Goal: Information Seeking & Learning: Check status

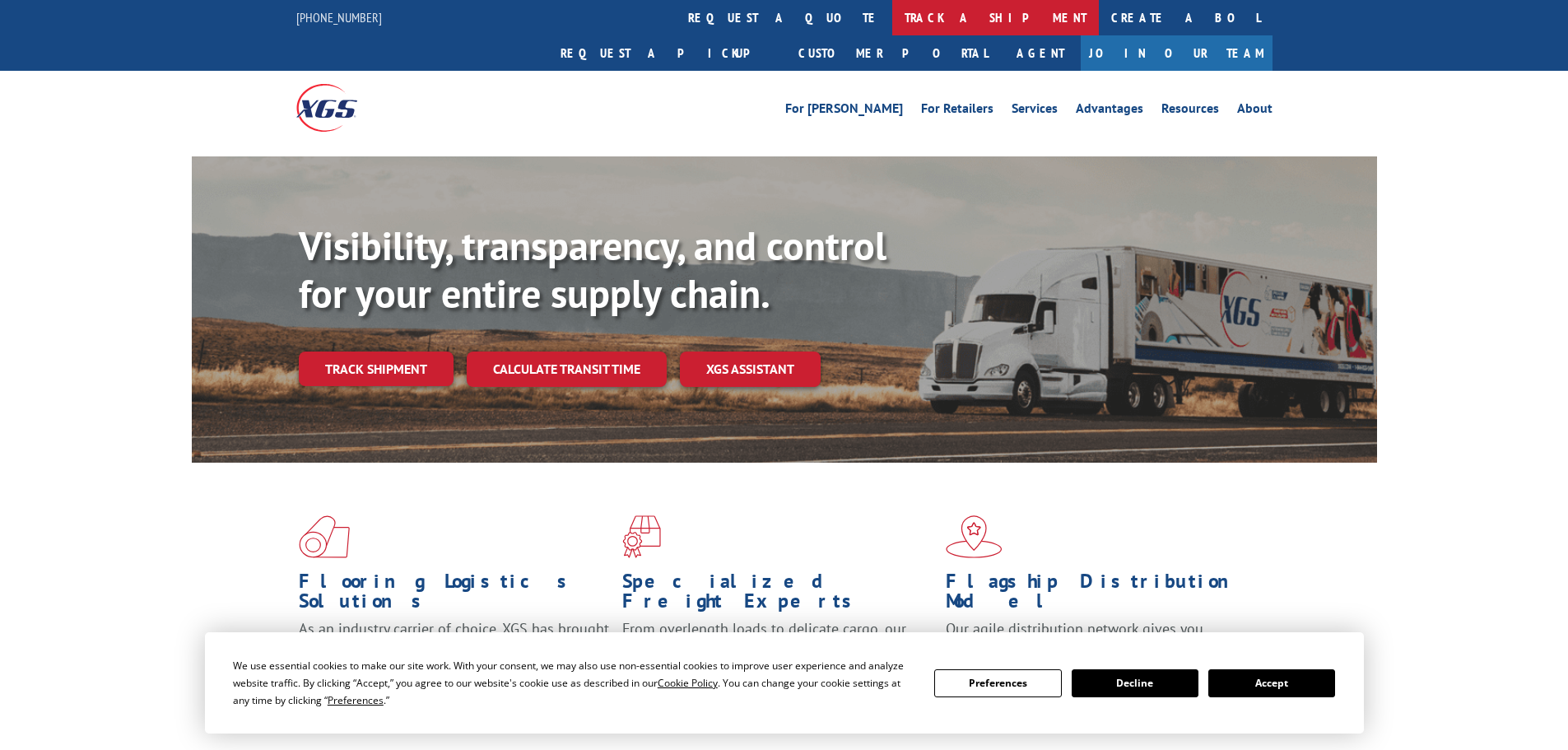
click at [892, 17] on link "track a shipment" at bounding box center [995, 18] width 206 height 36
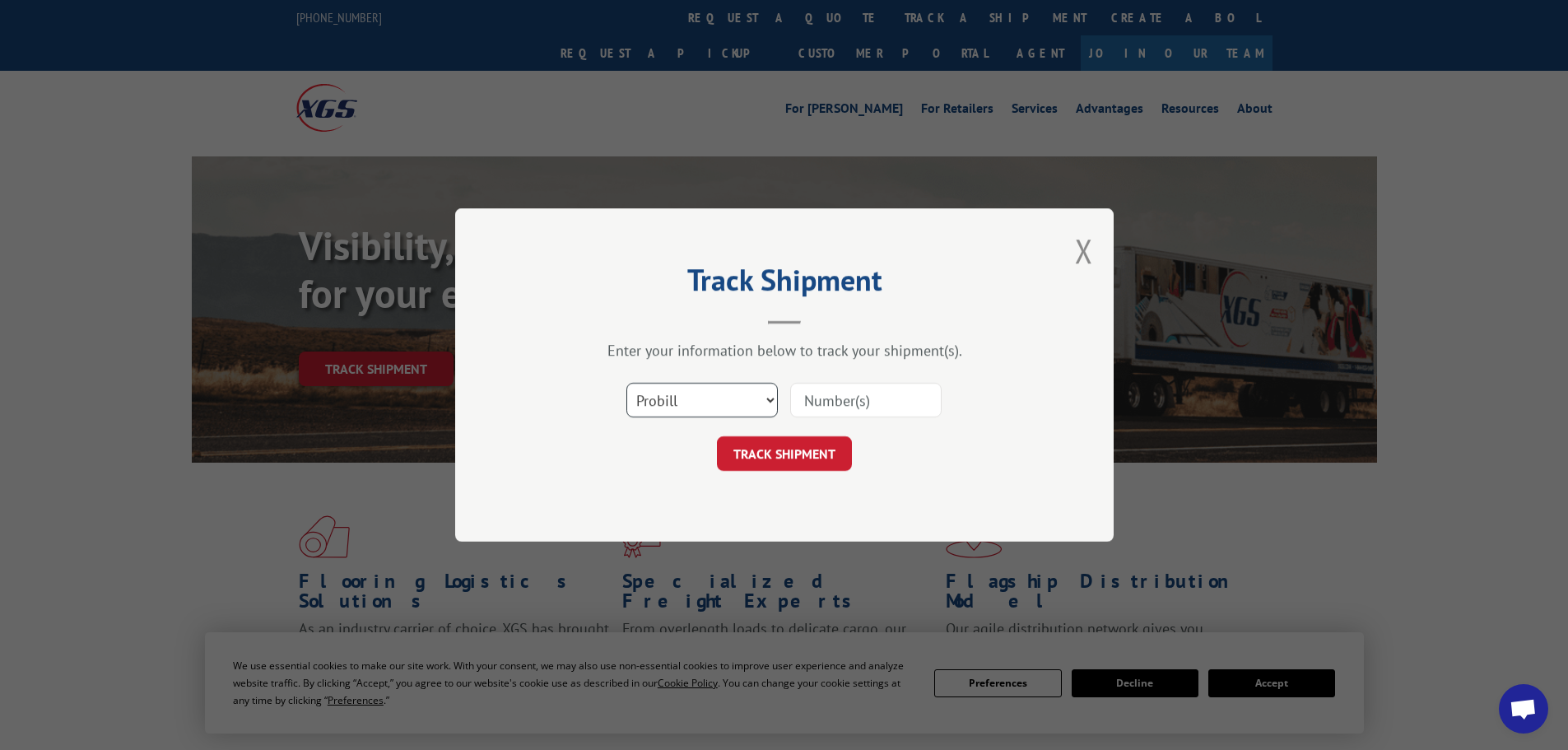
click at [714, 406] on select "Select category... Probill BOL PO" at bounding box center [702, 399] width 152 height 35
select select "bol"
click at [626, 382] on select "Select category... Probill BOL PO" at bounding box center [702, 399] width 152 height 35
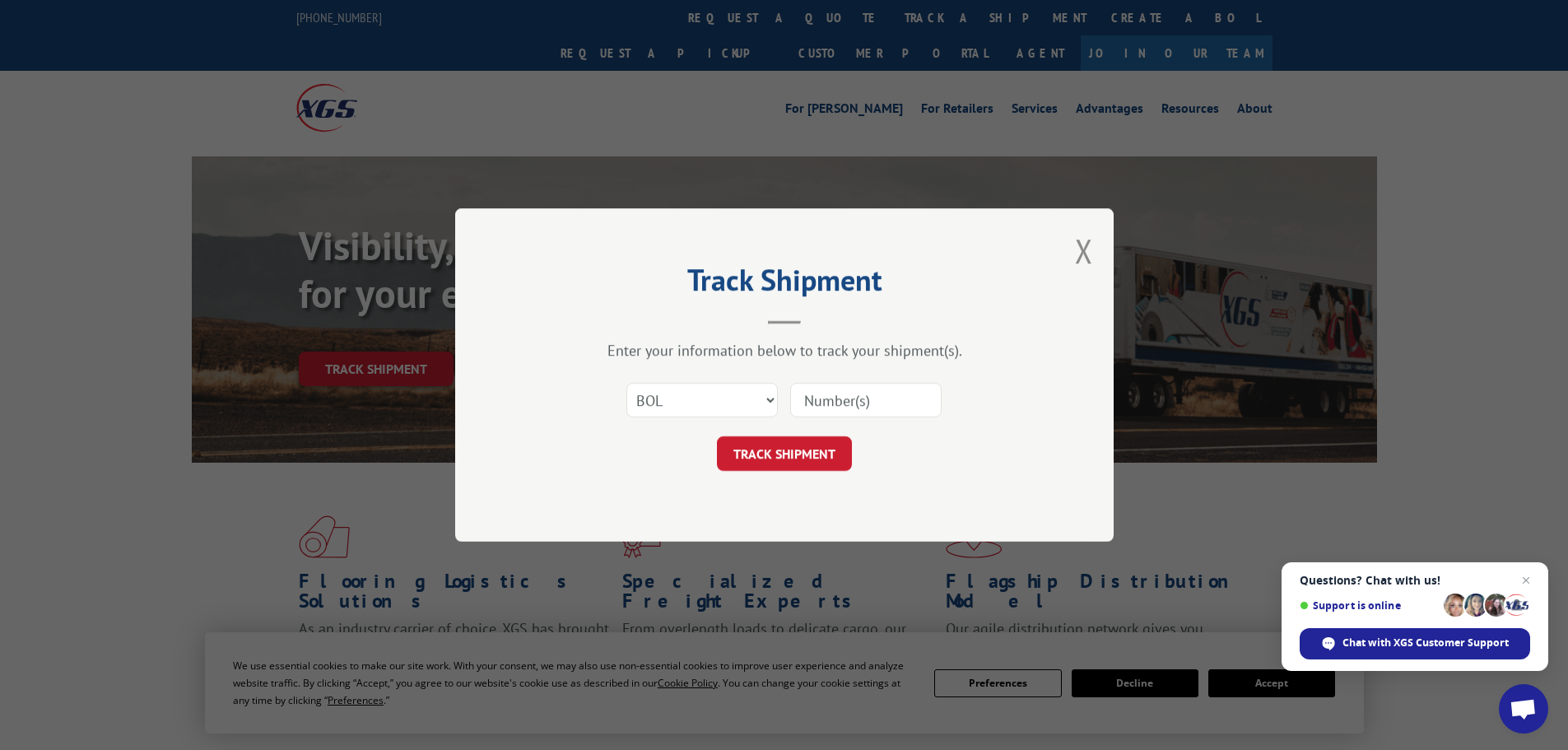
click at [808, 403] on input at bounding box center [866, 399] width 152 height 35
paste input "475493"
type input "475493"
click at [829, 448] on button "TRACK SHIPMENT" at bounding box center [784, 454] width 135 height 35
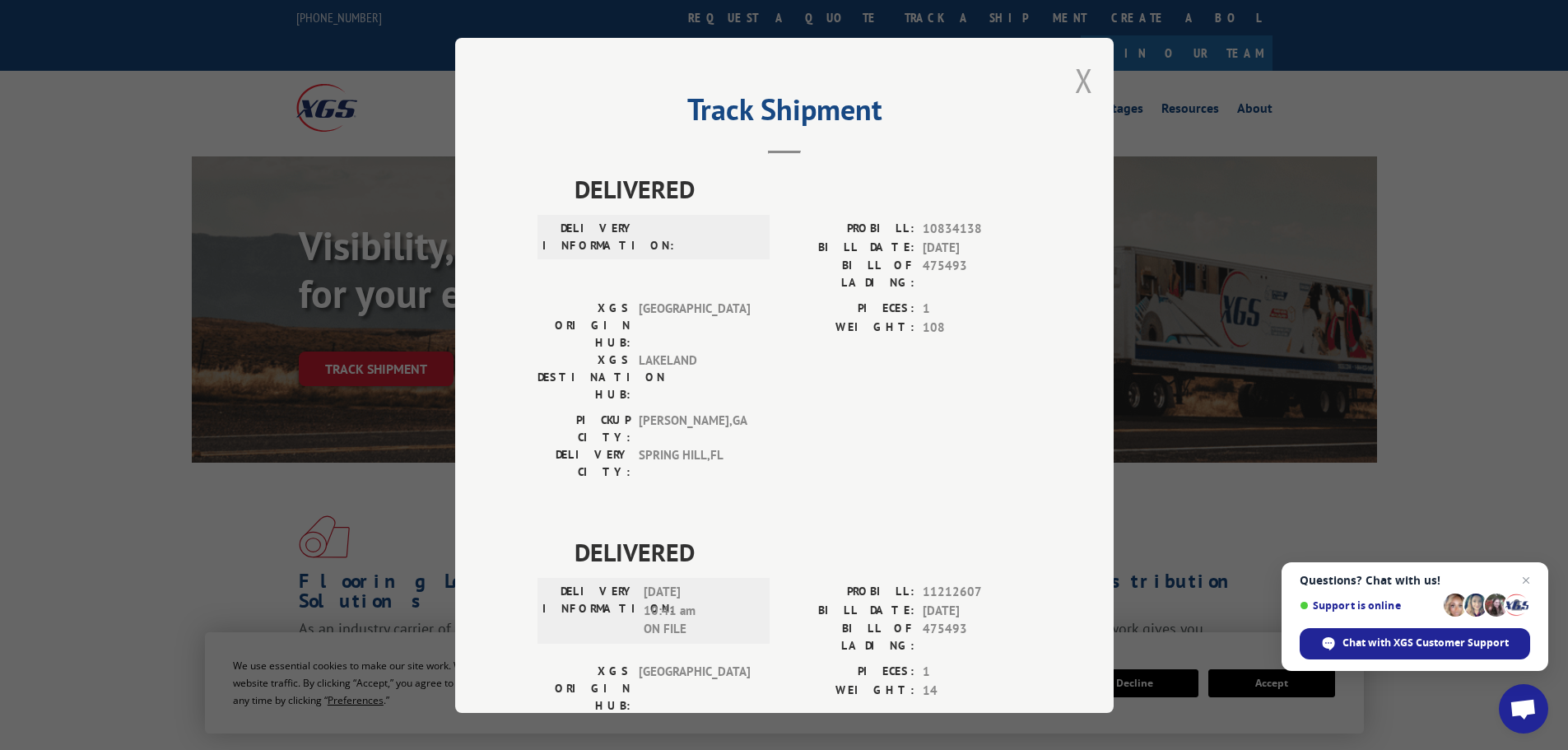
click at [1076, 83] on button "Close modal" at bounding box center [1083, 80] width 18 height 44
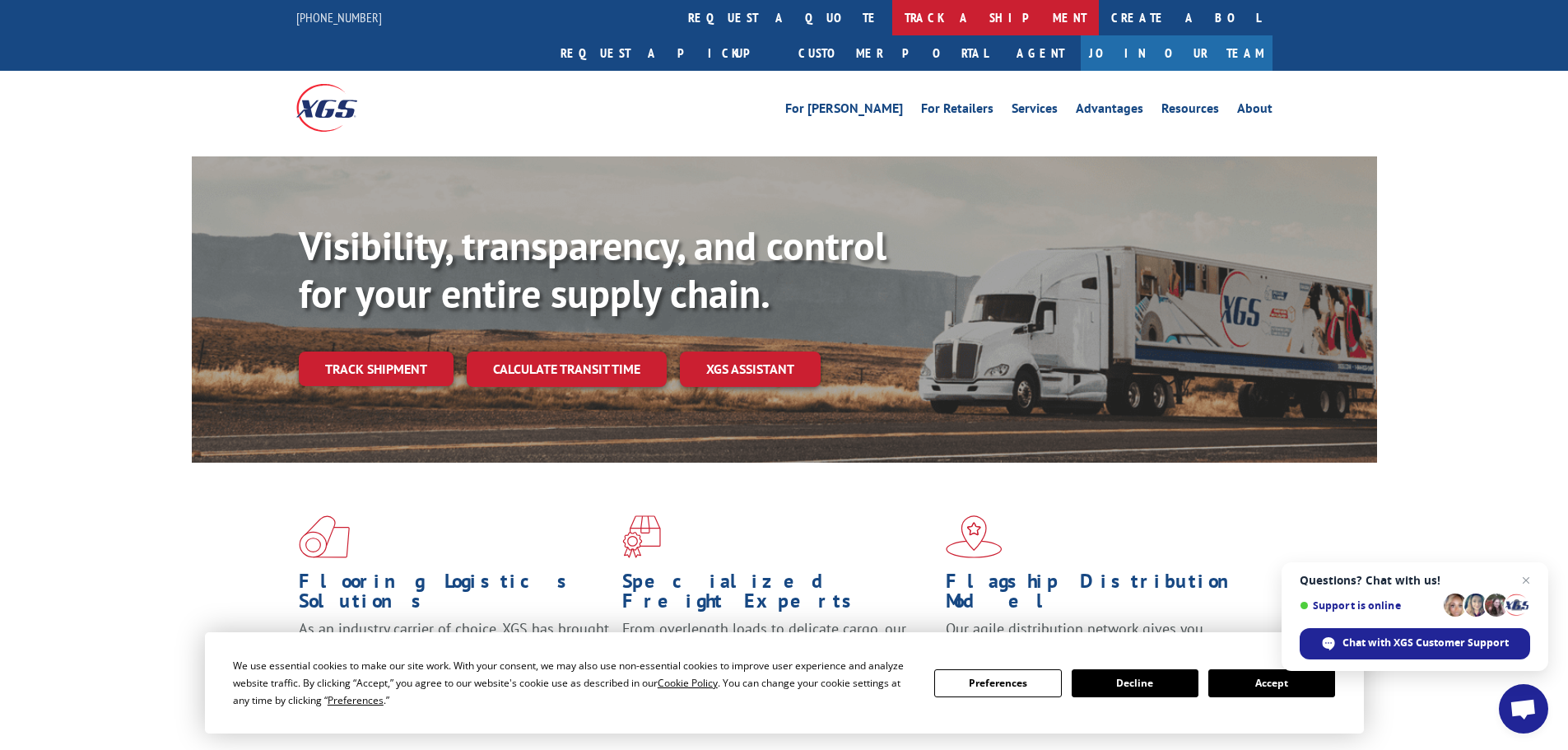
click at [892, 22] on link "track a shipment" at bounding box center [995, 18] width 206 height 36
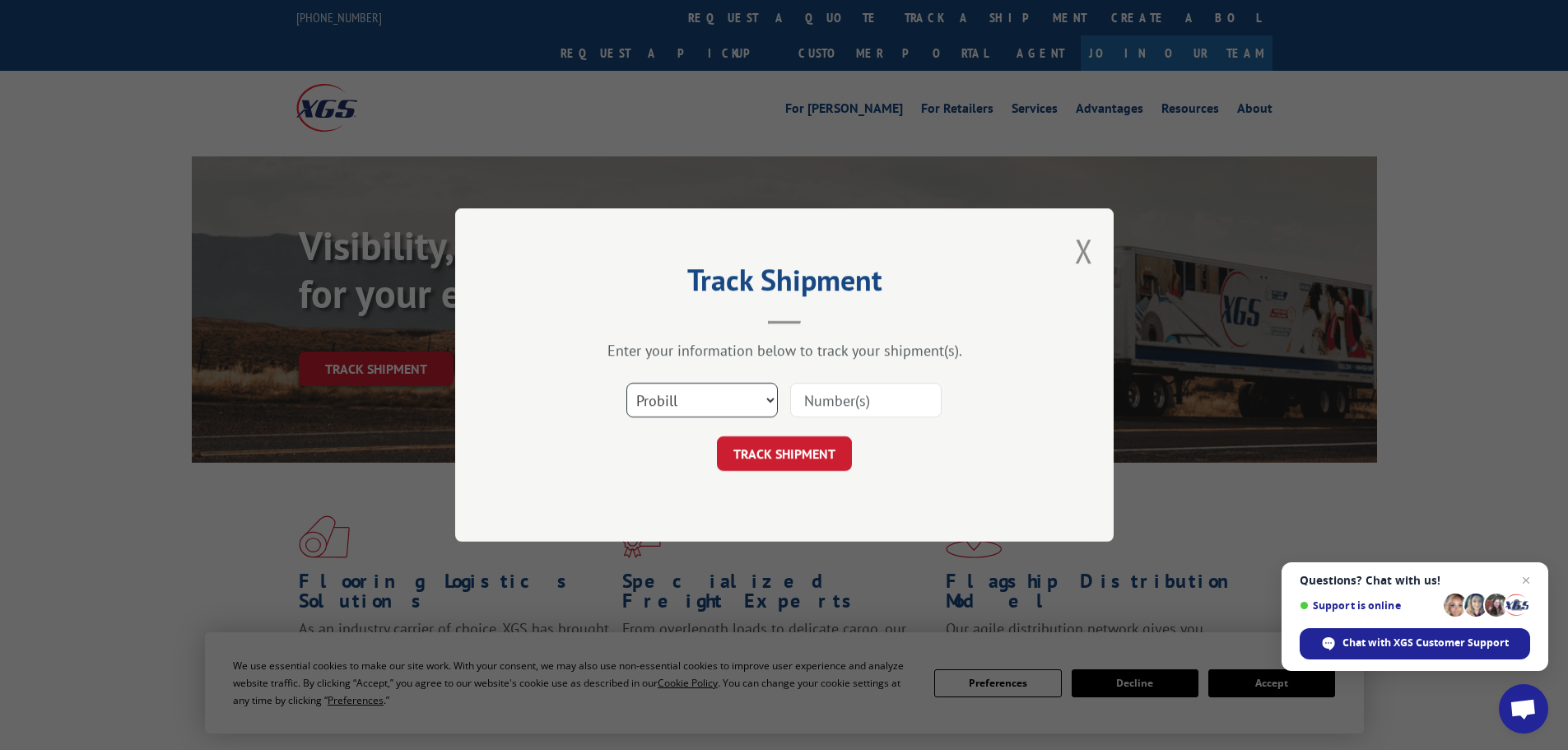
click at [675, 386] on select "Select category... Probill BOL PO" at bounding box center [702, 399] width 152 height 35
select select "bol"
click at [626, 382] on select "Select category... Probill BOL PO" at bounding box center [702, 399] width 152 height 35
click at [809, 396] on input at bounding box center [866, 399] width 152 height 35
paste input "2879847"
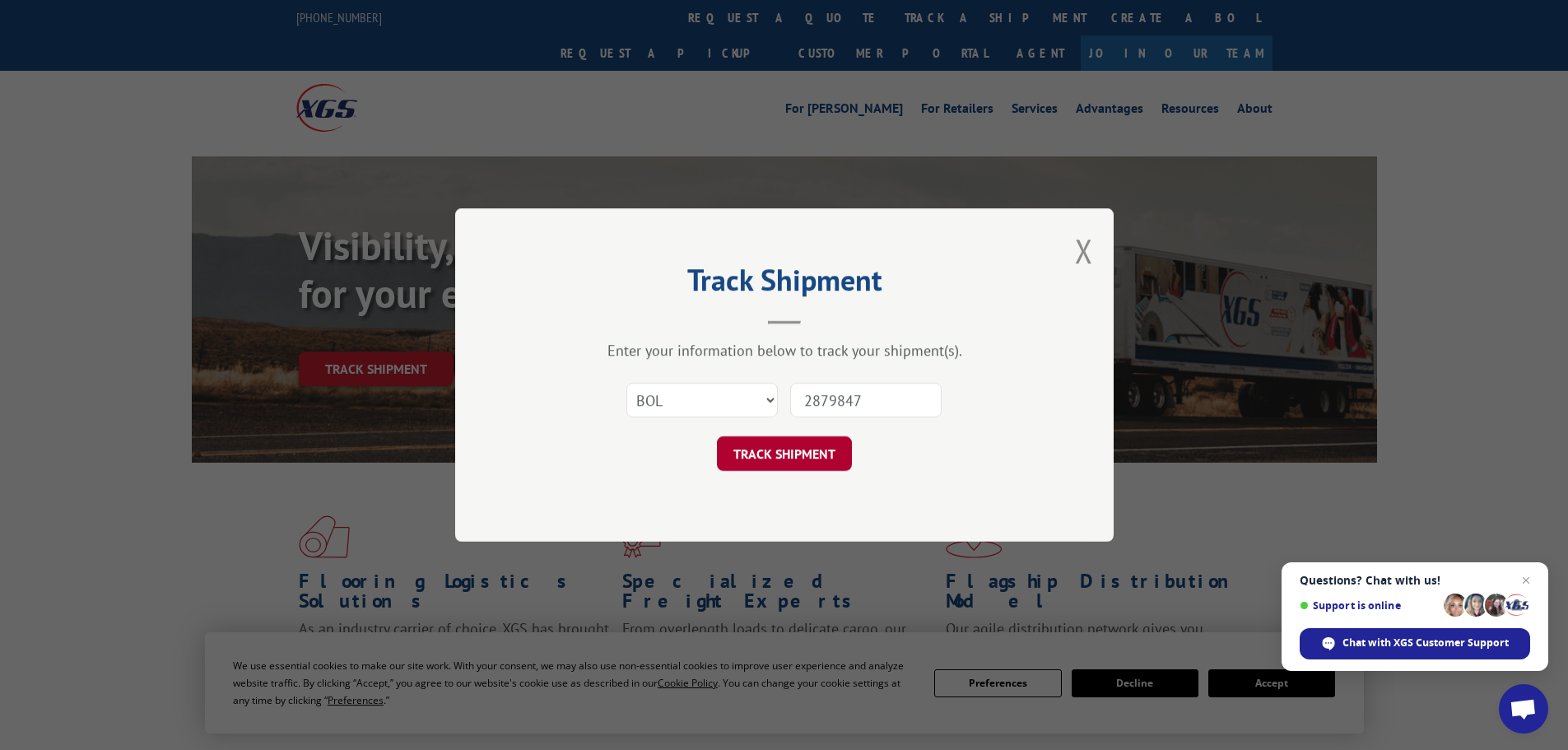
type input "2879847"
click at [790, 459] on button "TRACK SHIPMENT" at bounding box center [784, 454] width 135 height 35
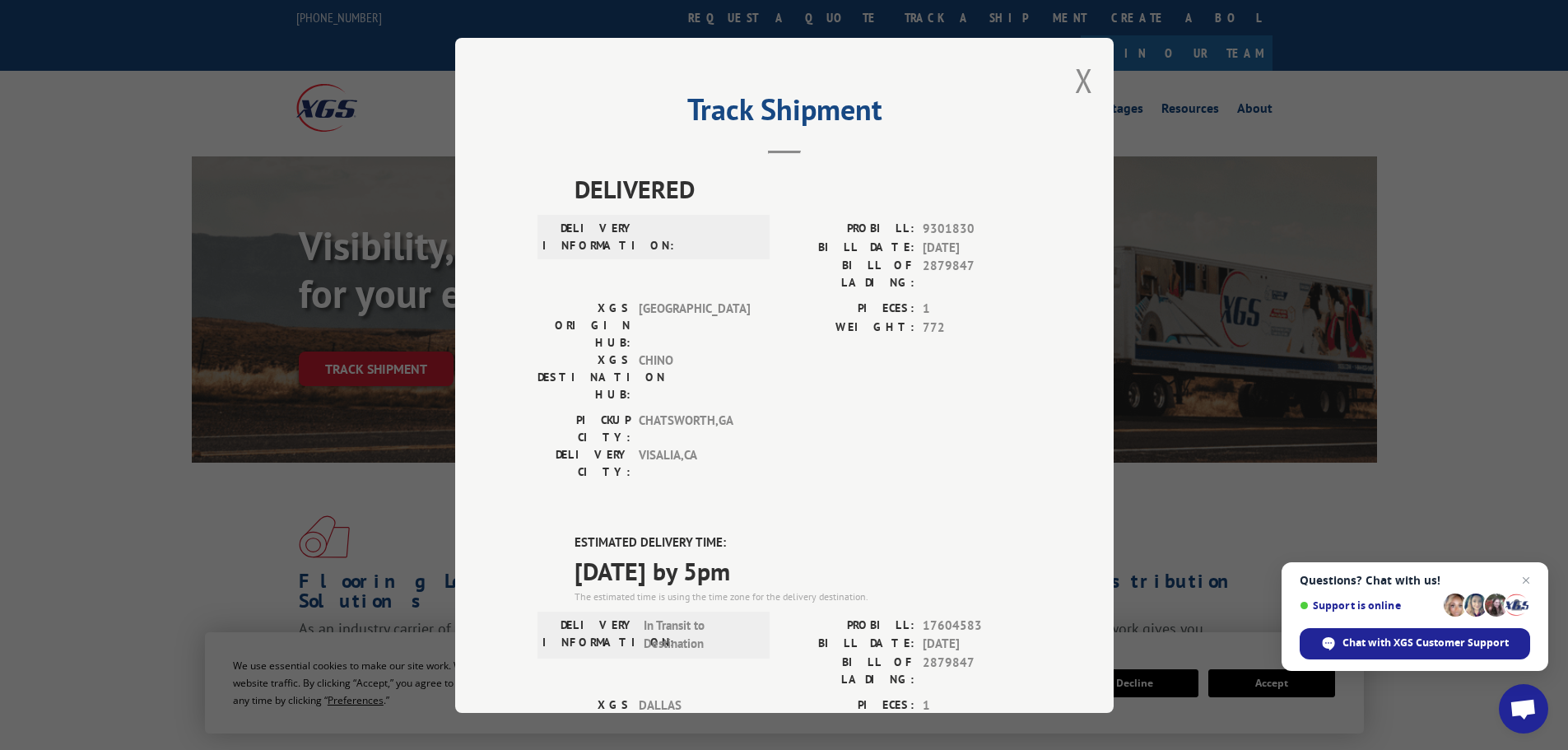
drag, startPoint x: 1074, startPoint y: 71, endPoint x: 1001, endPoint y: 95, distance: 76.8
click at [1075, 78] on button "Close modal" at bounding box center [1083, 80] width 18 height 44
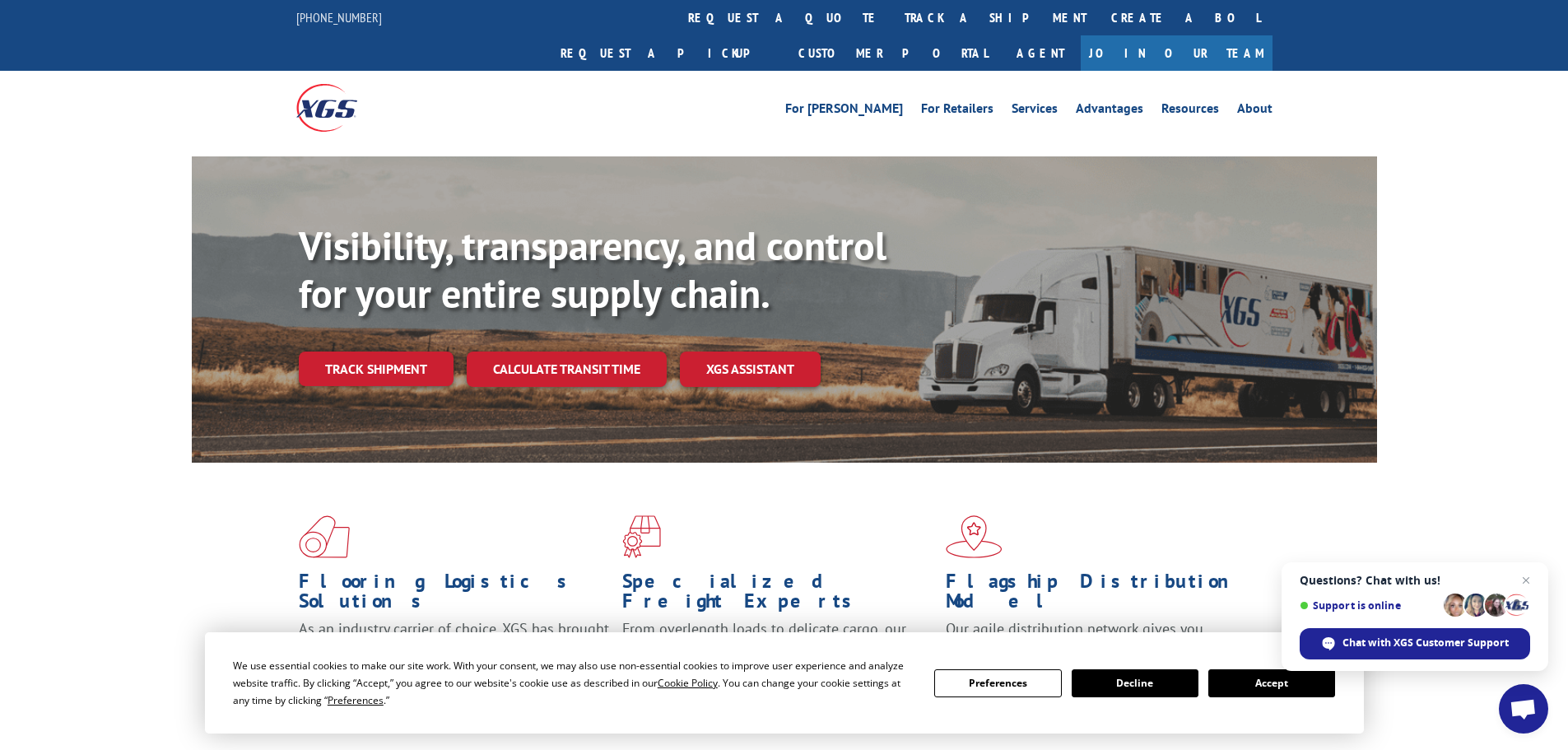
click at [892, 17] on link "track a shipment" at bounding box center [995, 18] width 206 height 36
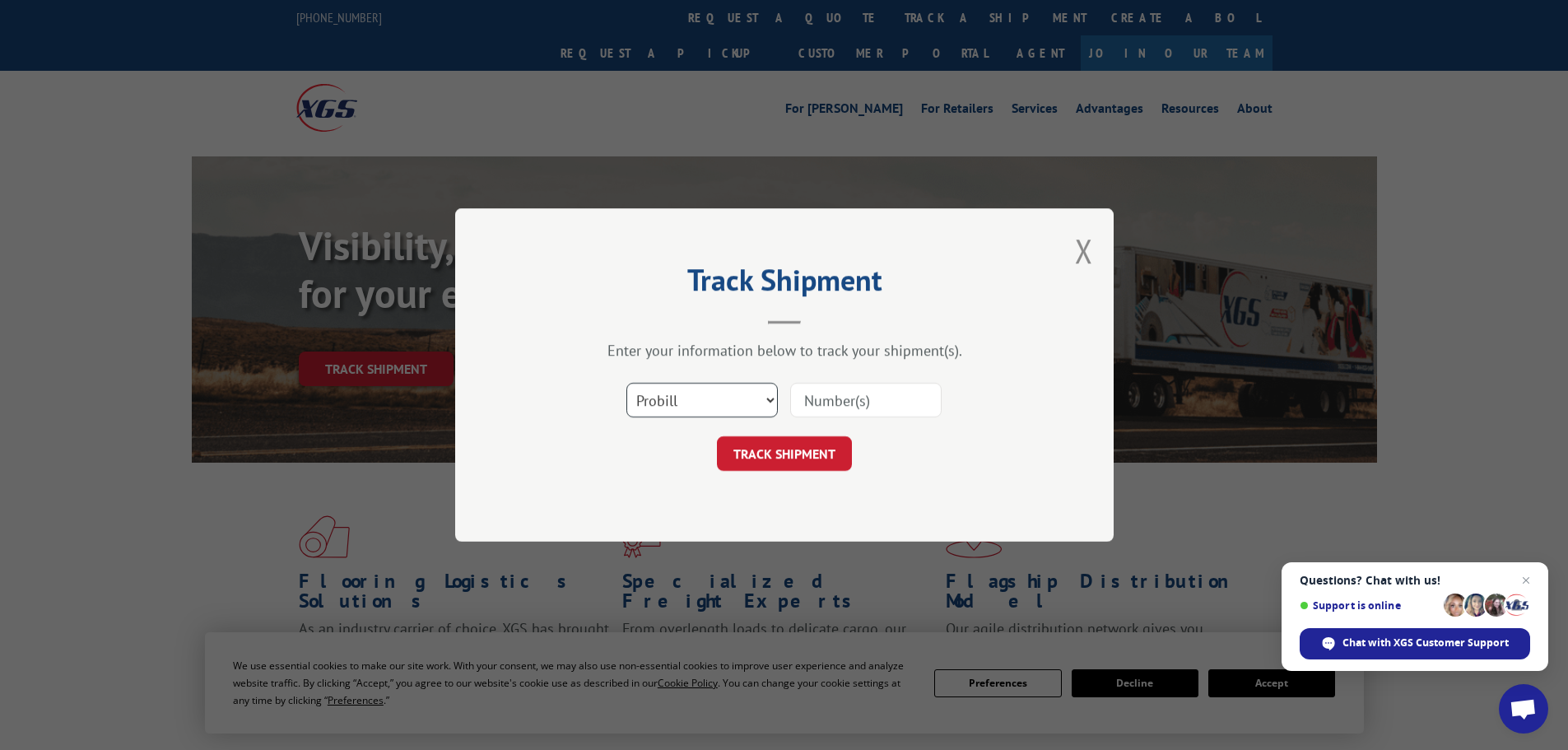
click at [662, 403] on select "Select category... Probill BOL PO" at bounding box center [702, 399] width 152 height 35
select select "bol"
click at [626, 382] on select "Select category... Probill BOL PO" at bounding box center [702, 399] width 152 height 35
click at [835, 403] on input at bounding box center [866, 399] width 152 height 35
paste input "2879847"
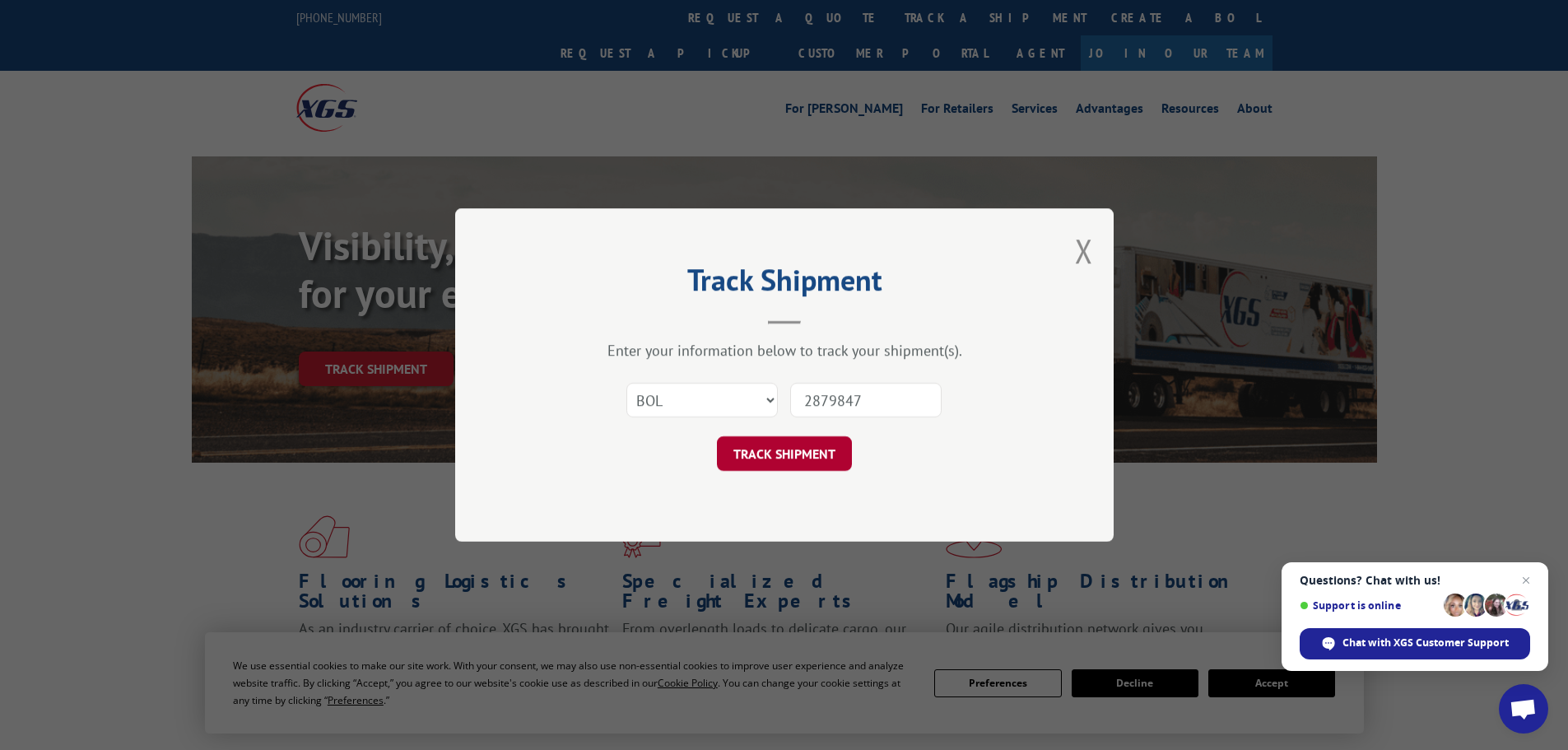
type input "2879847"
click at [810, 455] on button "TRACK SHIPMENT" at bounding box center [784, 454] width 135 height 35
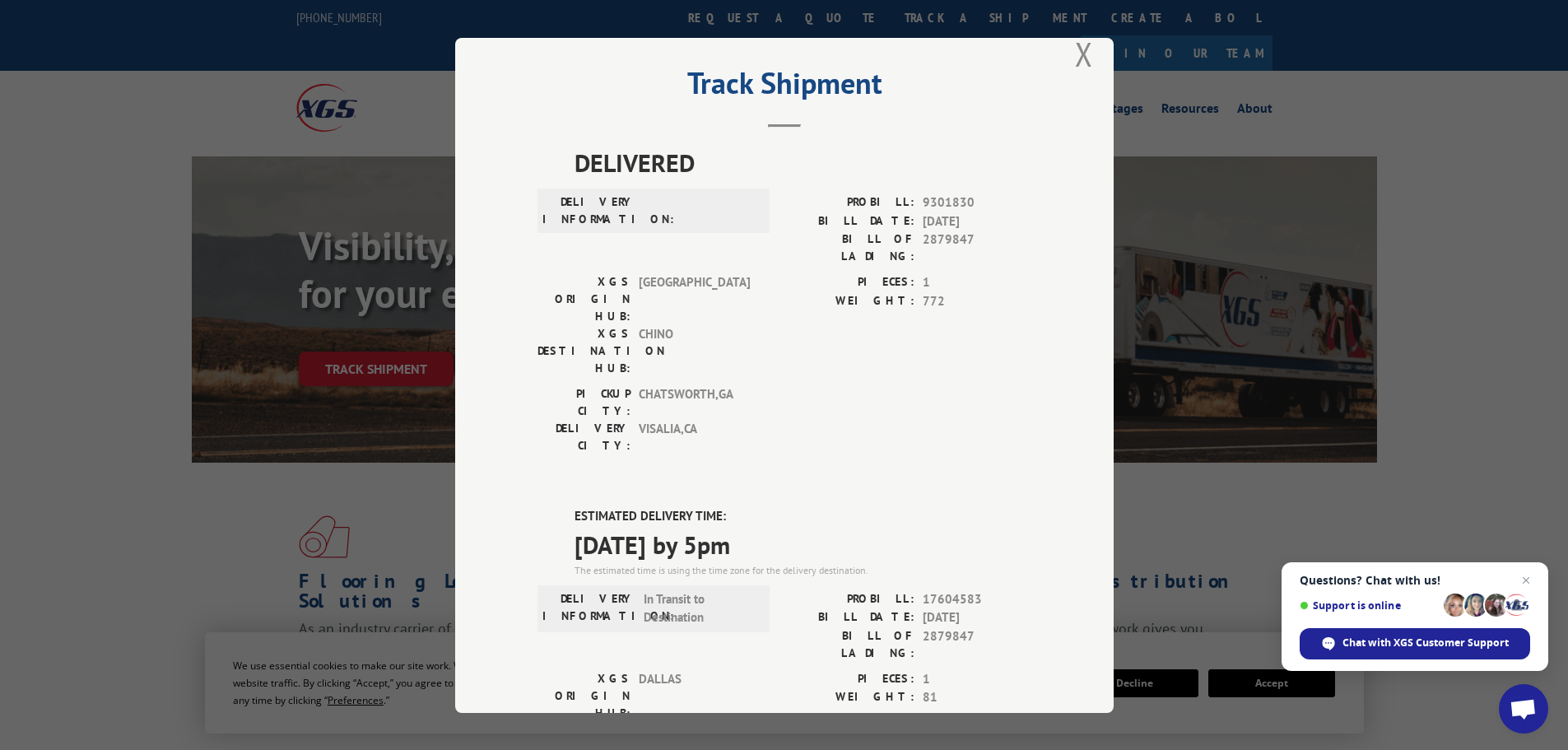
scroll to position [1, 0]
